Goal: Use online tool/utility: Use online tool/utility

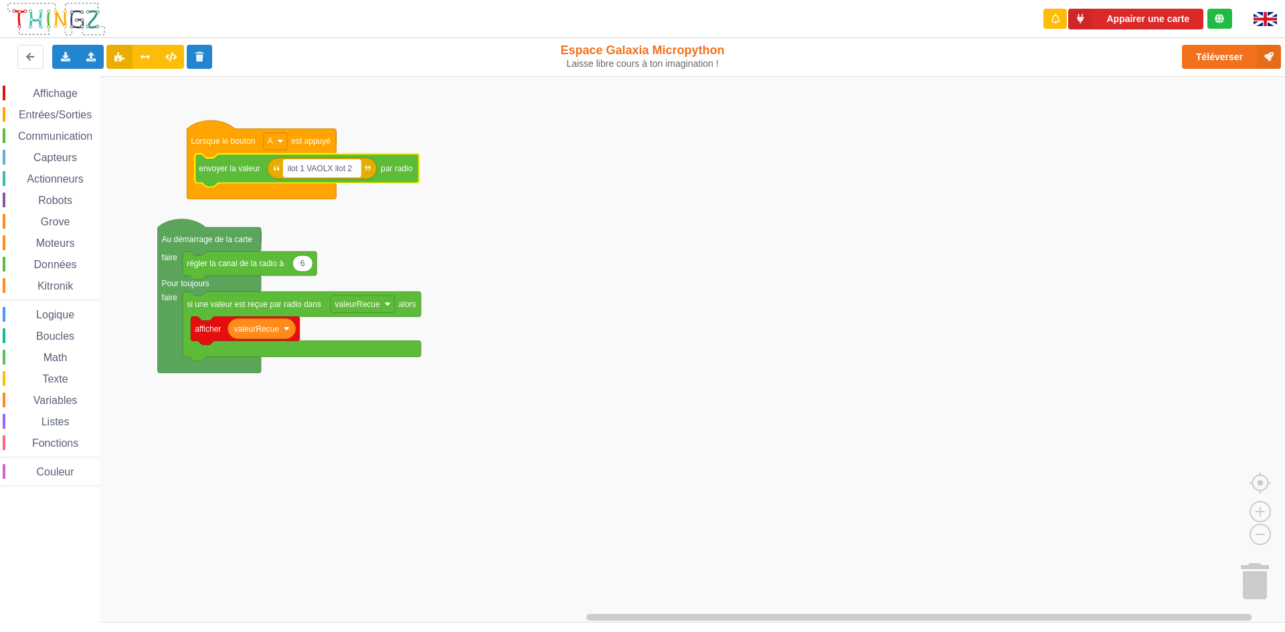
click at [351, 169] on text "ilot 1 VAOLX ilot 2" at bounding box center [320, 168] width 65 height 9
type input "ilot1:KEI:ilot15"
click at [411, 397] on rect "Espace de travail de Blocky" at bounding box center [647, 349] width 1294 height 547
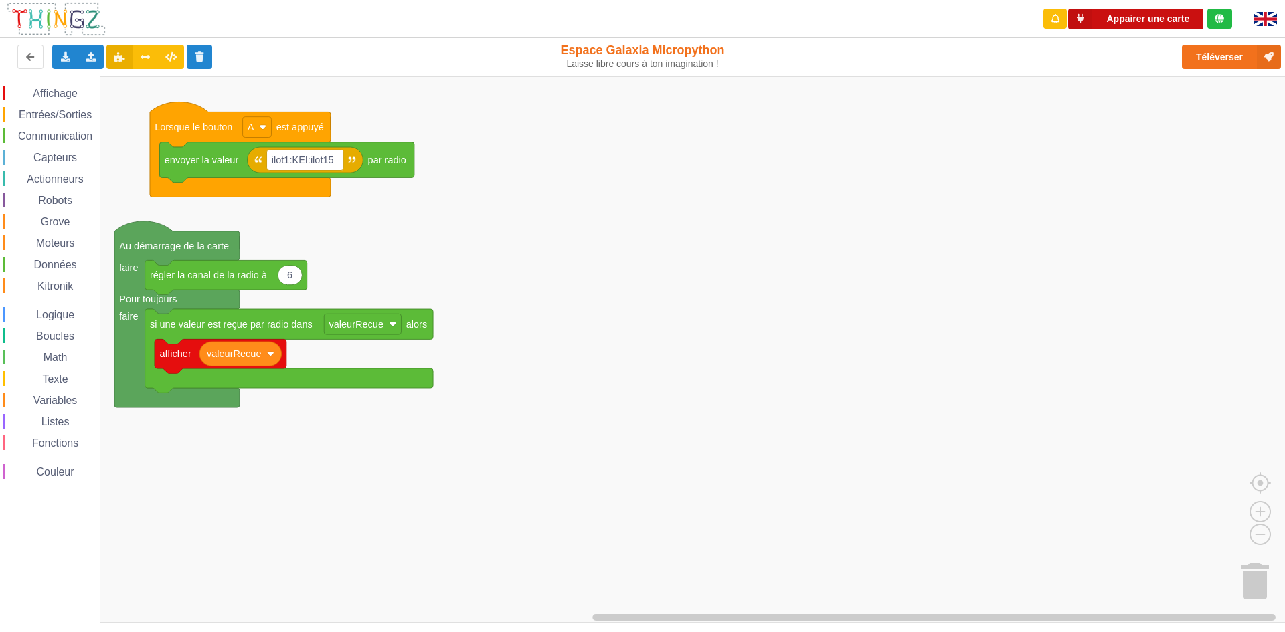
click at [1132, 18] on button "Appairer une carte" at bounding box center [1135, 19] width 135 height 21
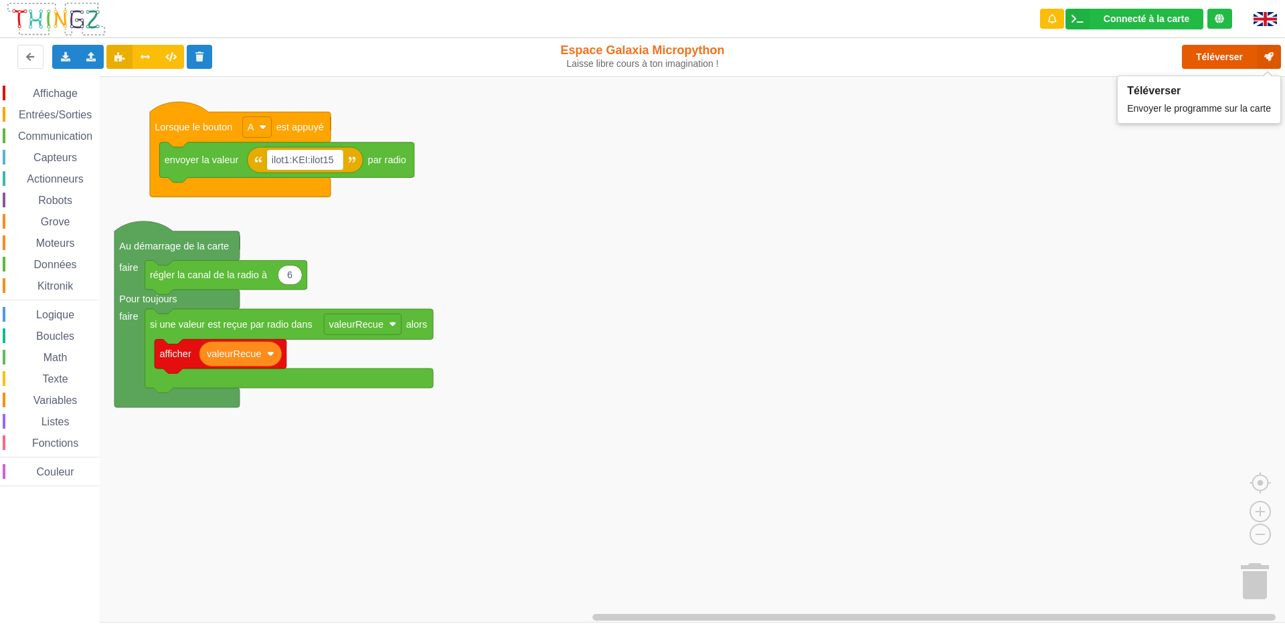
click at [1208, 63] on button "Téléverser" at bounding box center [1231, 57] width 99 height 24
click at [1187, 18] on div "Connecté à la carte" at bounding box center [1146, 18] width 86 height 9
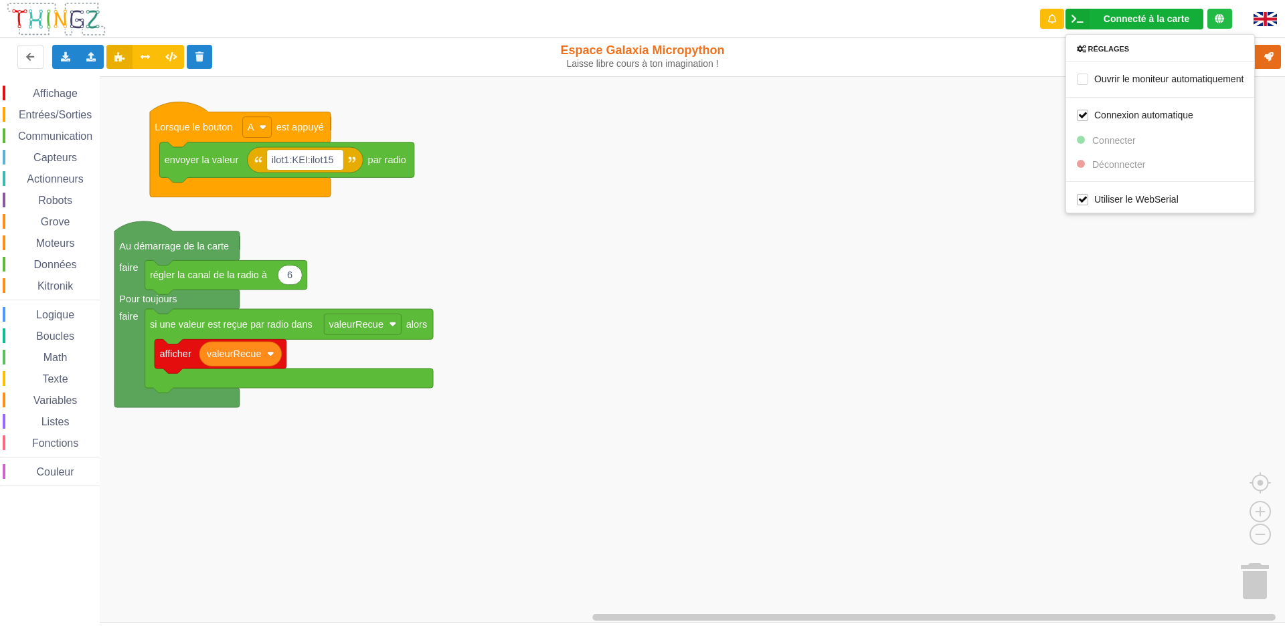
click at [1014, 327] on rect "Espace de travail de Blocky" at bounding box center [647, 349] width 1294 height 547
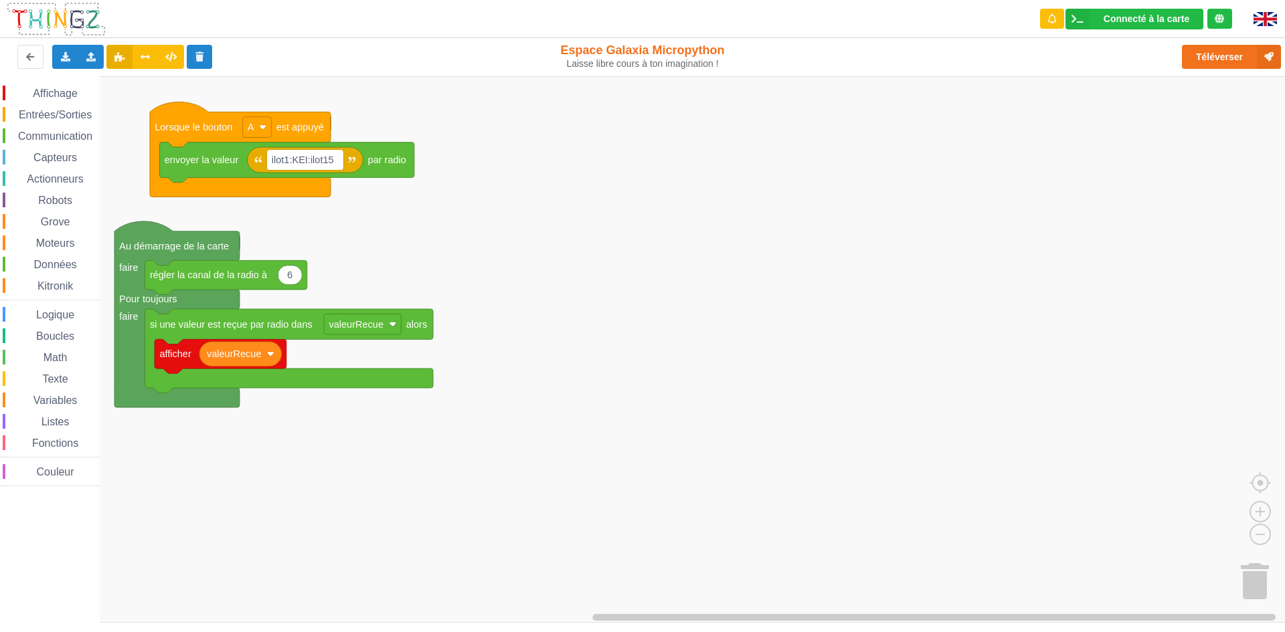
click at [304, 490] on rect "Espace de travail de Blocky" at bounding box center [647, 349] width 1294 height 547
click at [337, 499] on div "Affichage Entrées/Sorties Communication Capteurs Actionneurs Robots Grove Moteu…" at bounding box center [647, 349] width 1294 height 547
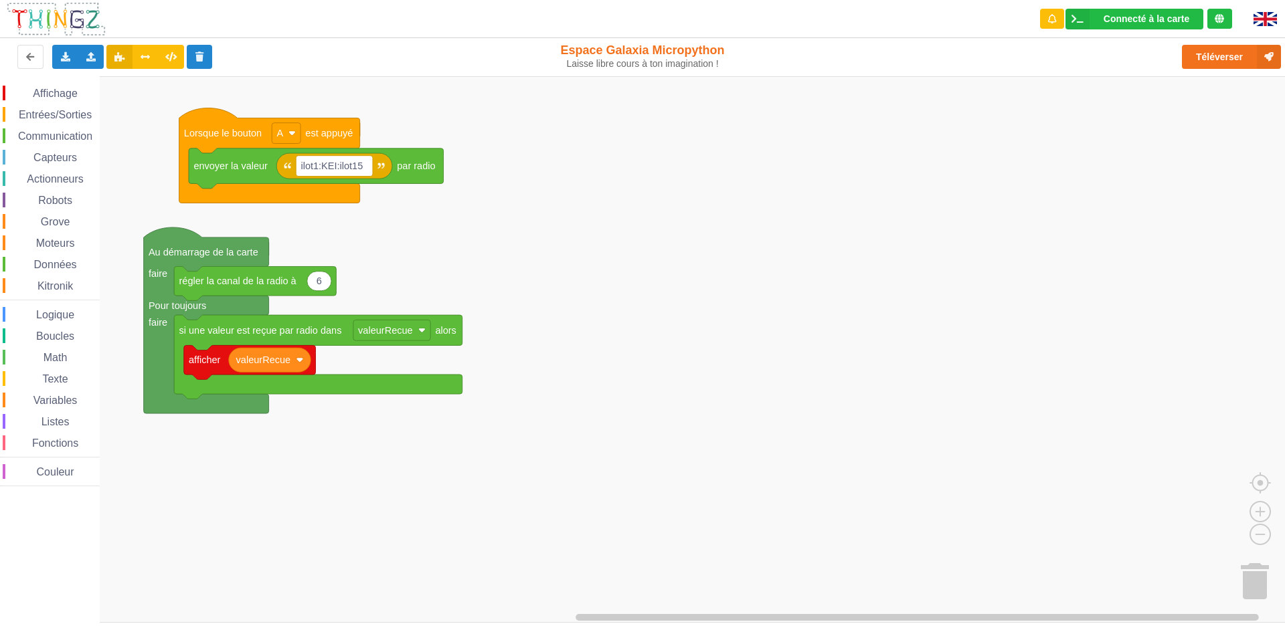
click at [581, 489] on rect "Espace de travail de Blocky" at bounding box center [647, 349] width 1294 height 547
click at [677, 389] on rect "Espace de travail de Blocky" at bounding box center [647, 349] width 1294 height 547
click at [703, 378] on rect "Espace de travail de Blocky" at bounding box center [647, 349] width 1294 height 547
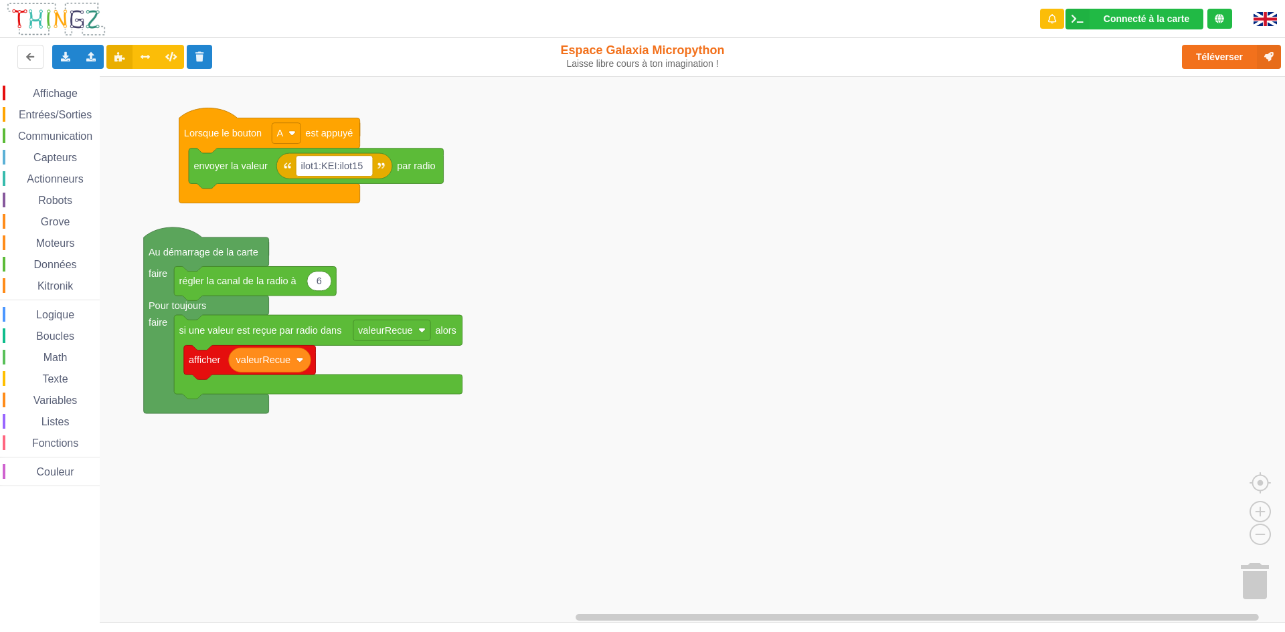
click at [698, 385] on rect "Espace de travail de Blocky" at bounding box center [647, 349] width 1294 height 547
click at [699, 385] on rect "Espace de travail de Blocky" at bounding box center [647, 349] width 1294 height 547
click at [692, 385] on rect "Espace de travail de Blocky" at bounding box center [647, 349] width 1294 height 547
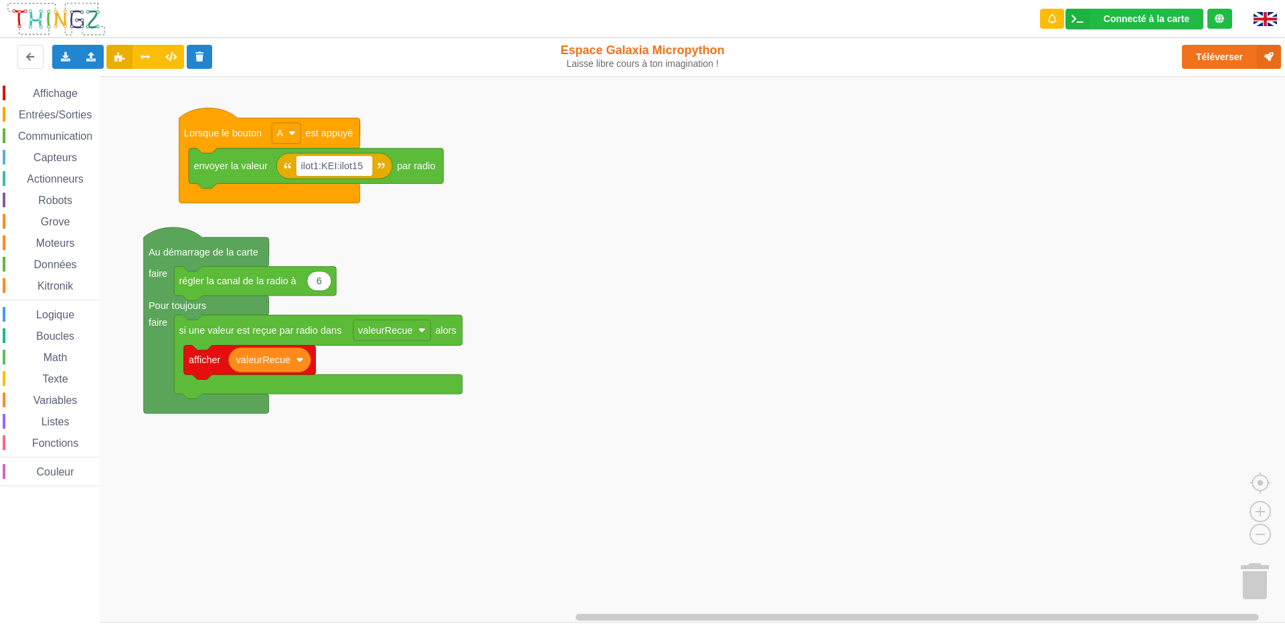
click at [692, 385] on rect "Espace de travail de Blocky" at bounding box center [647, 349] width 1294 height 547
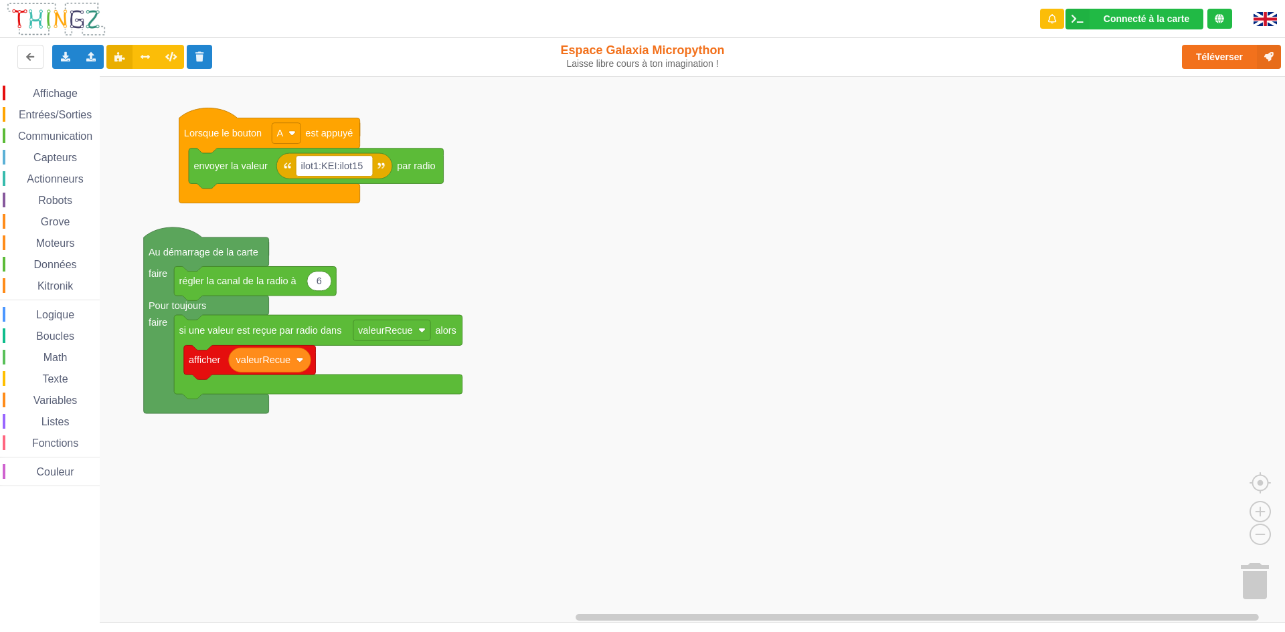
click at [692, 385] on rect "Espace de travail de Blocky" at bounding box center [647, 349] width 1294 height 547
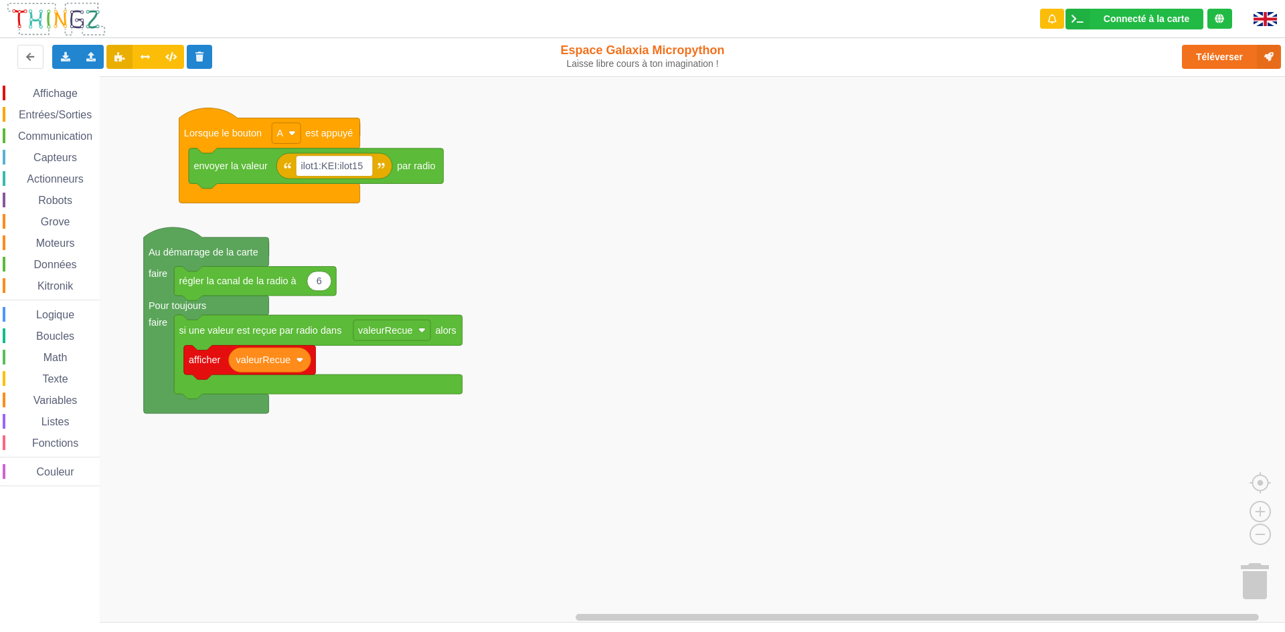
click at [692, 385] on rect "Espace de travail de Blocky" at bounding box center [647, 349] width 1294 height 547
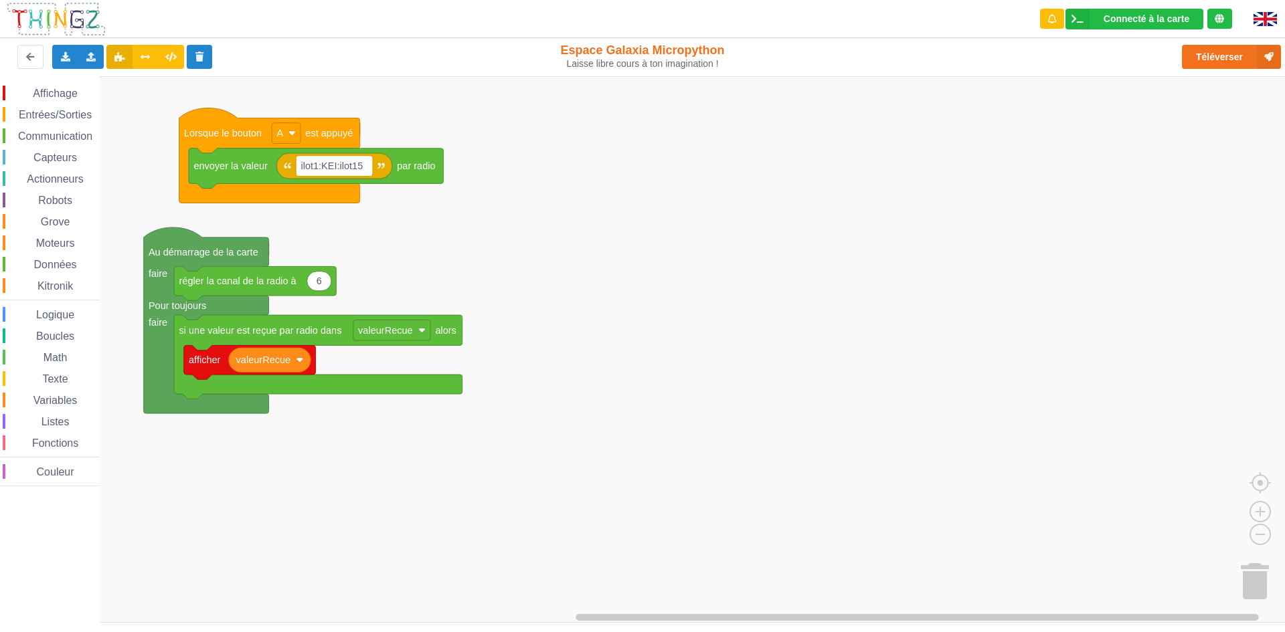
click at [692, 385] on rect "Espace de travail de Blocky" at bounding box center [647, 349] width 1294 height 547
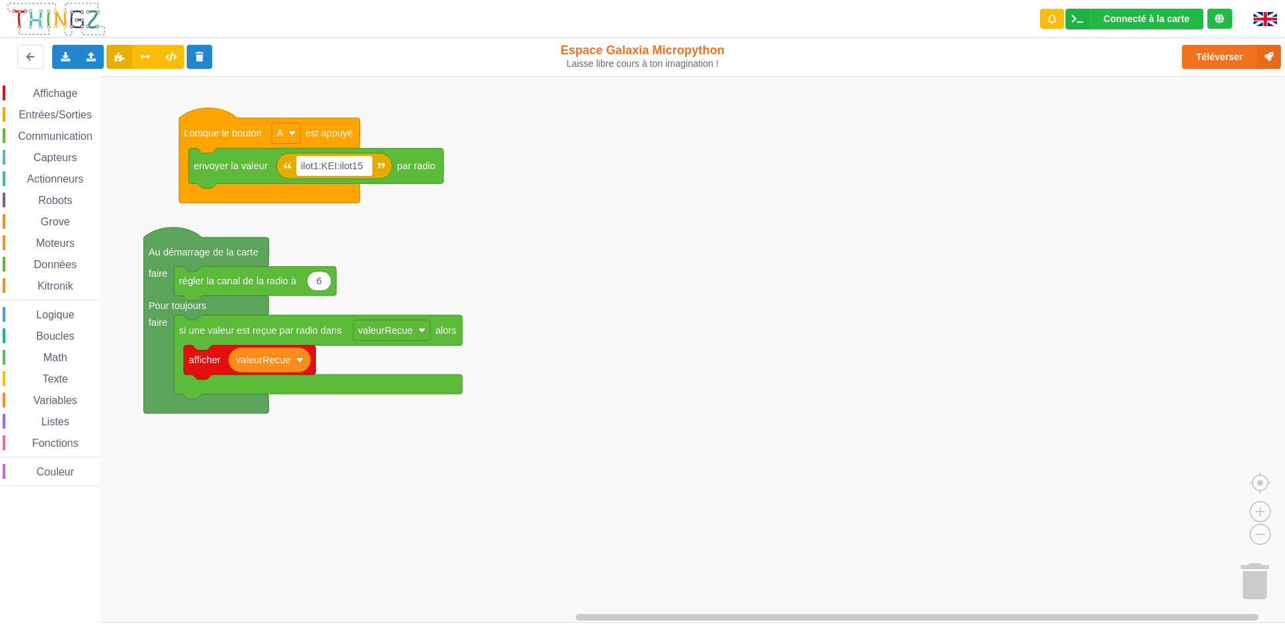
click at [692, 385] on rect "Espace de travail de Blocky" at bounding box center [647, 349] width 1294 height 547
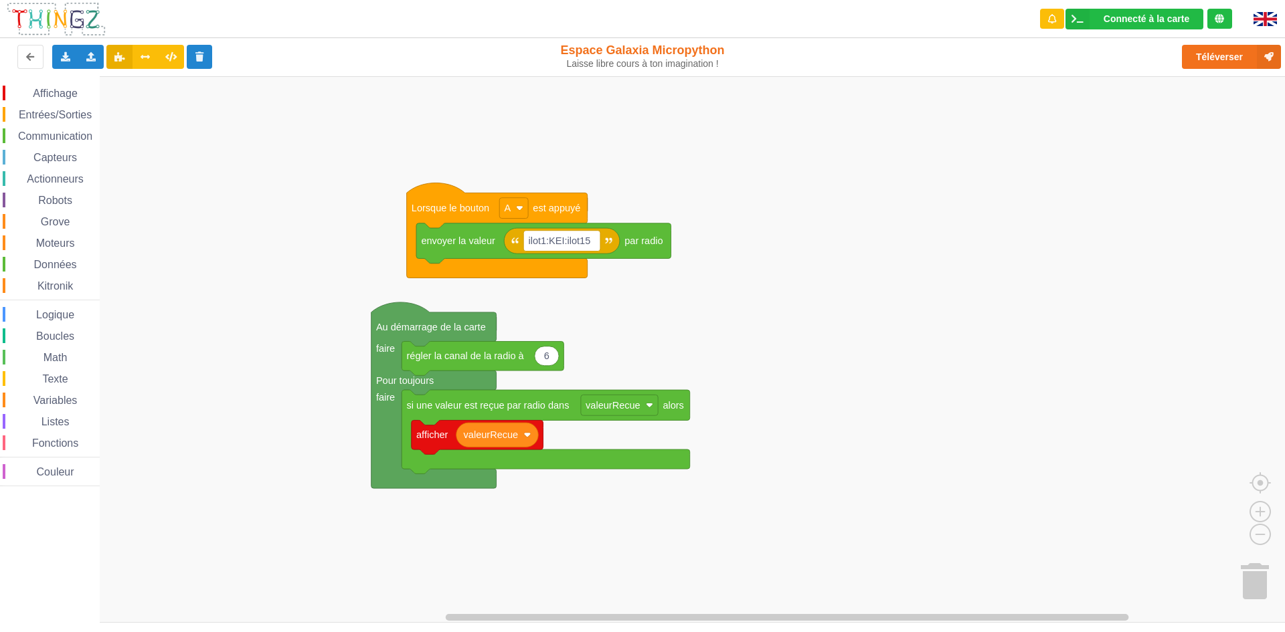
click at [919, 460] on div "Affichage Entrées/Sorties Communication Capteurs Actionneurs Robots Grove Moteu…" at bounding box center [647, 349] width 1294 height 547
click at [848, 426] on rect "Espace de travail de Blocky" at bounding box center [647, 349] width 1294 height 547
click at [844, 424] on rect "Espace de travail de Blocky" at bounding box center [647, 349] width 1294 height 547
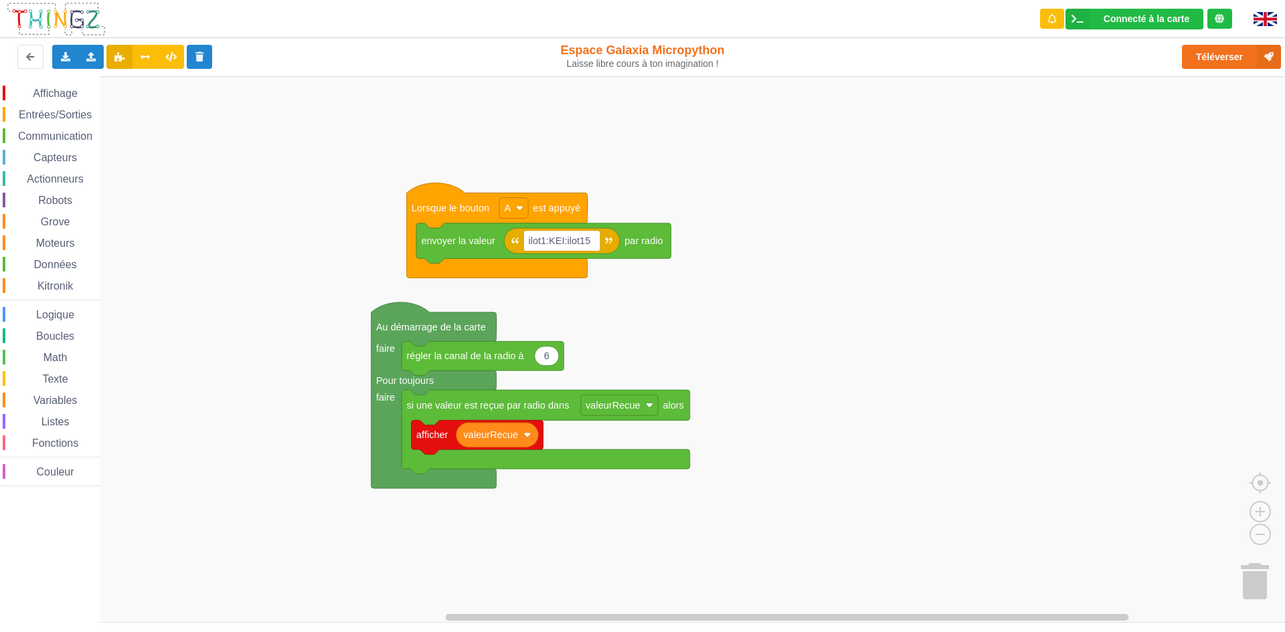
click at [844, 424] on rect "Espace de travail de Blocky" at bounding box center [647, 349] width 1294 height 547
click at [850, 399] on rect "Espace de travail de Blocky" at bounding box center [647, 349] width 1294 height 547
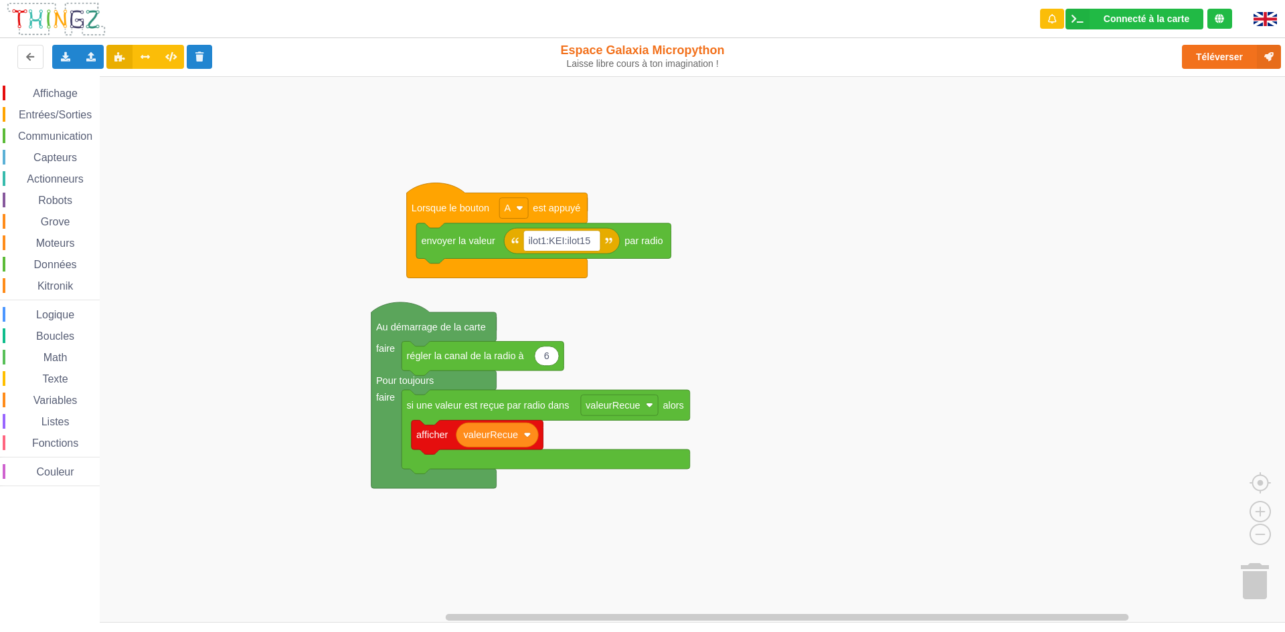
click at [854, 378] on rect "Espace de travail de Blocky" at bounding box center [647, 349] width 1294 height 547
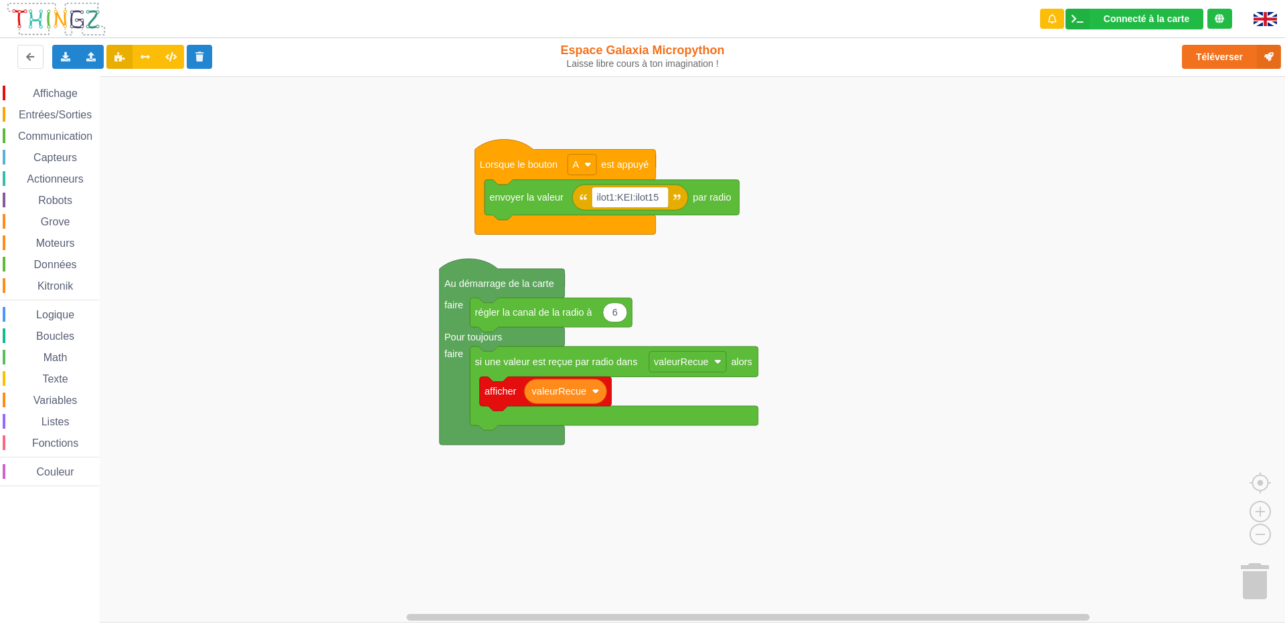
click at [1111, 558] on div "Affichage Entrées/Sorties Communication Capteurs Actionneurs Robots Grove Moteu…" at bounding box center [647, 349] width 1294 height 547
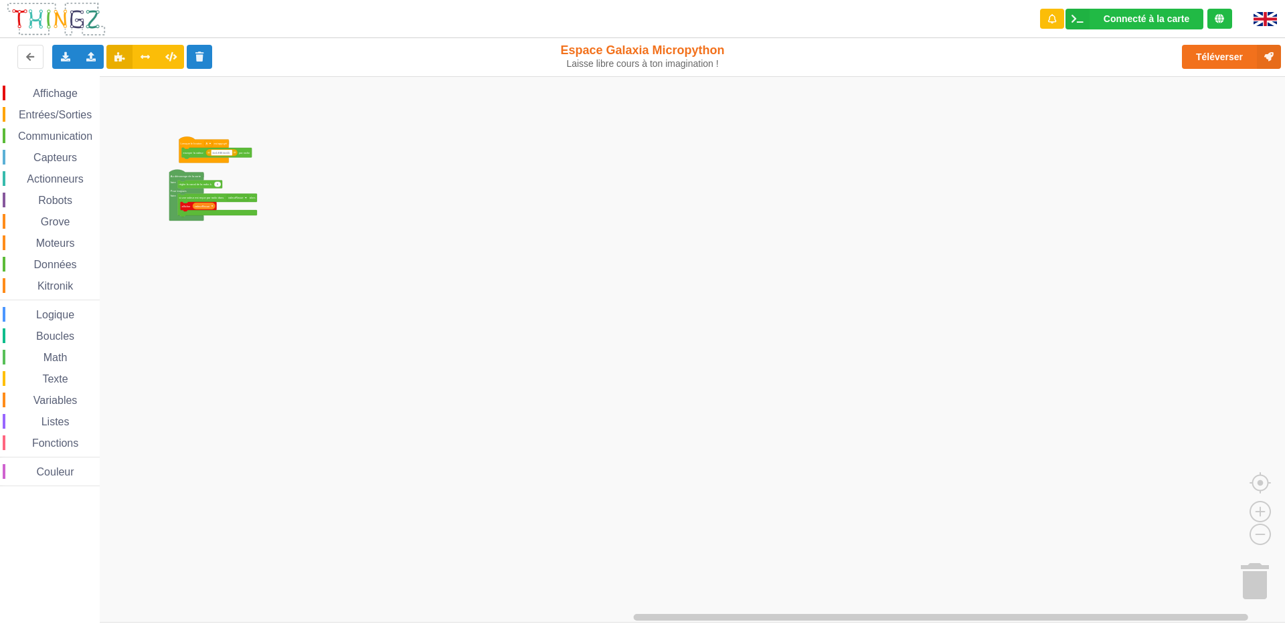
click at [284, 180] on div "Affichage Entrées/Sorties Communication Capteurs Actionneurs Robots Grove Moteu…" at bounding box center [647, 349] width 1294 height 547
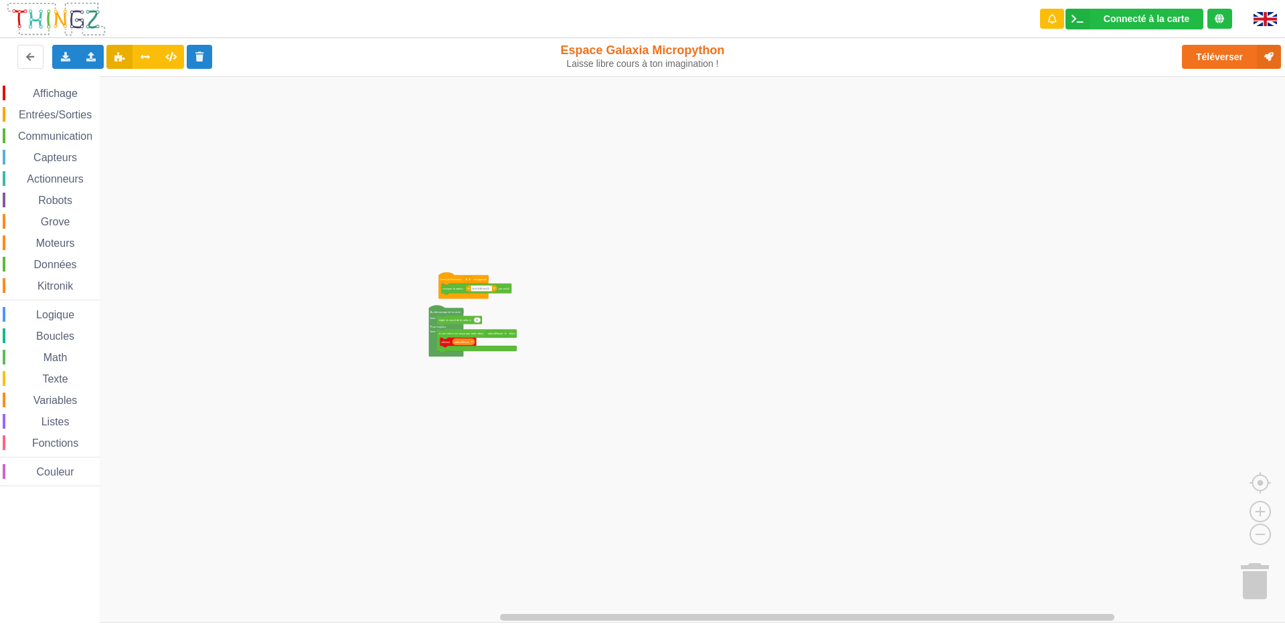
click at [683, 345] on div "Affichage Entrées/Sorties Communication Capteurs Actionneurs Robots Grove Moteu…" at bounding box center [647, 349] width 1294 height 547
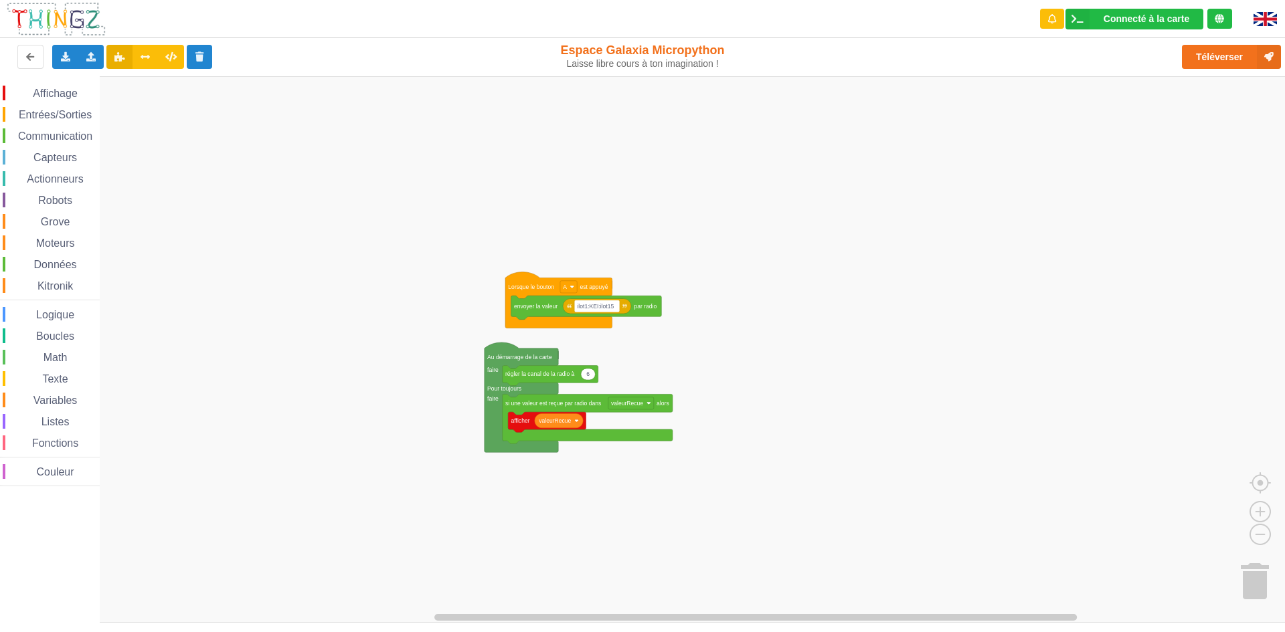
click at [742, 341] on div "Affichage Entrées/Sorties Communication Capteurs Actionneurs Robots Grove Moteu…" at bounding box center [647, 349] width 1294 height 547
